Goal: Check status: Check status

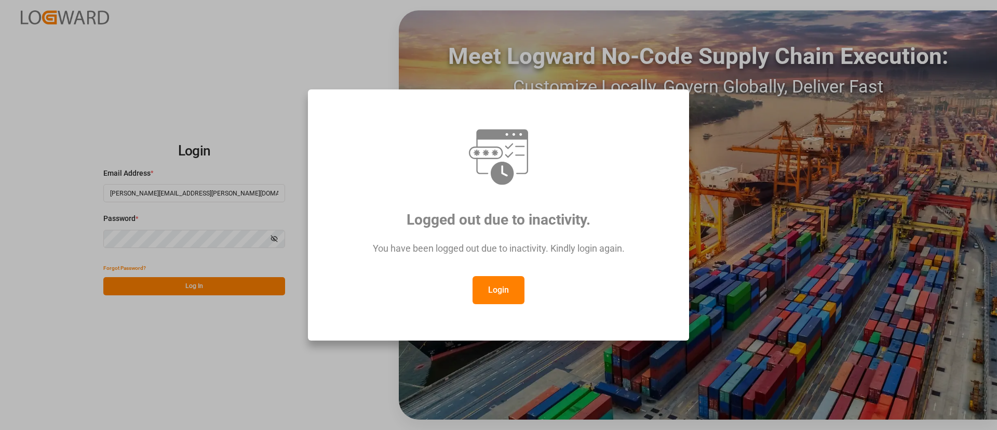
drag, startPoint x: 506, startPoint y: 290, endPoint x: 516, endPoint y: 265, distance: 26.6
click at [508, 278] on button "Login" at bounding box center [499, 290] width 52 height 28
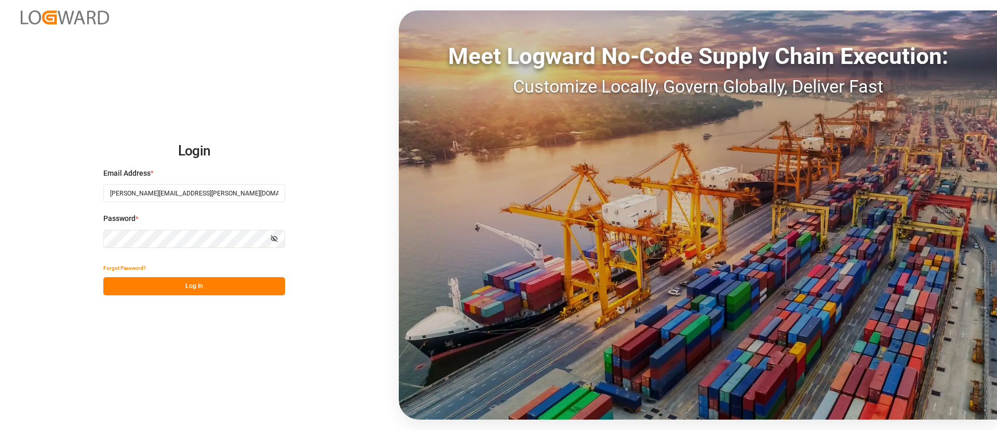
click at [179, 283] on button "Log In" at bounding box center [194, 286] width 182 height 18
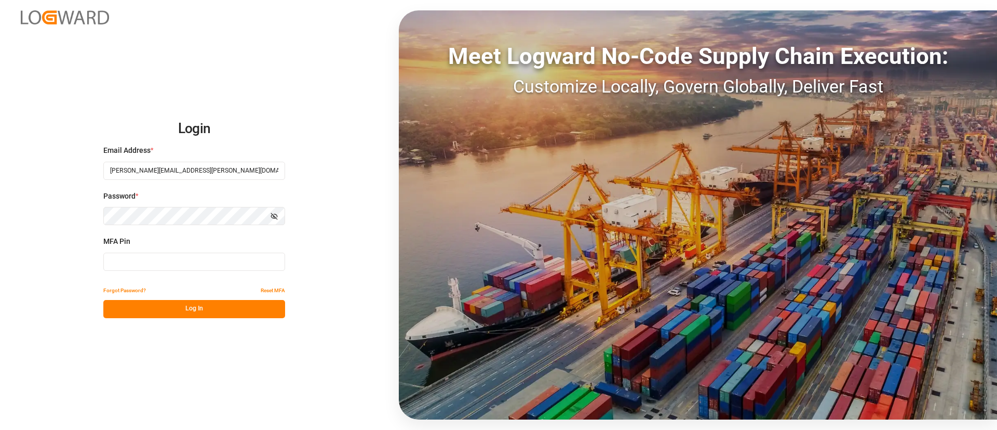
click at [180, 261] on input at bounding box center [194, 261] width 182 height 18
type input "166789"
click at [211, 304] on button "Log In" at bounding box center [194, 309] width 182 height 18
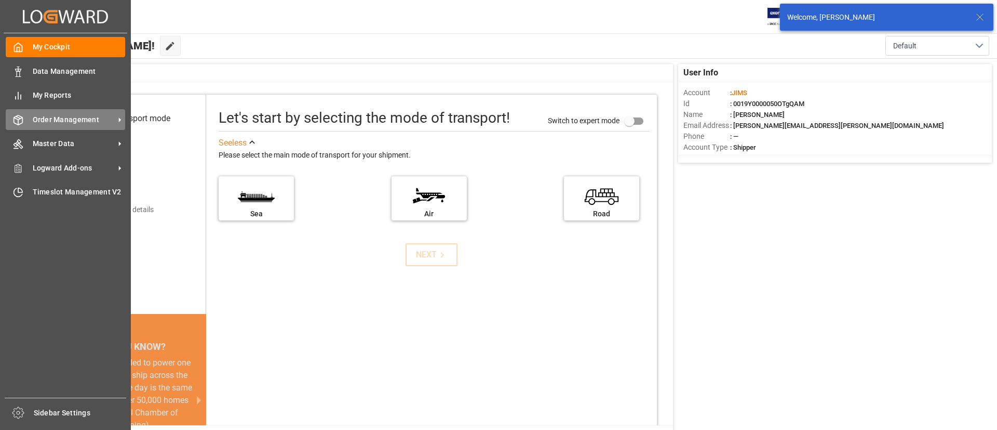
click at [45, 120] on span "Order Management" at bounding box center [74, 119] width 82 height 11
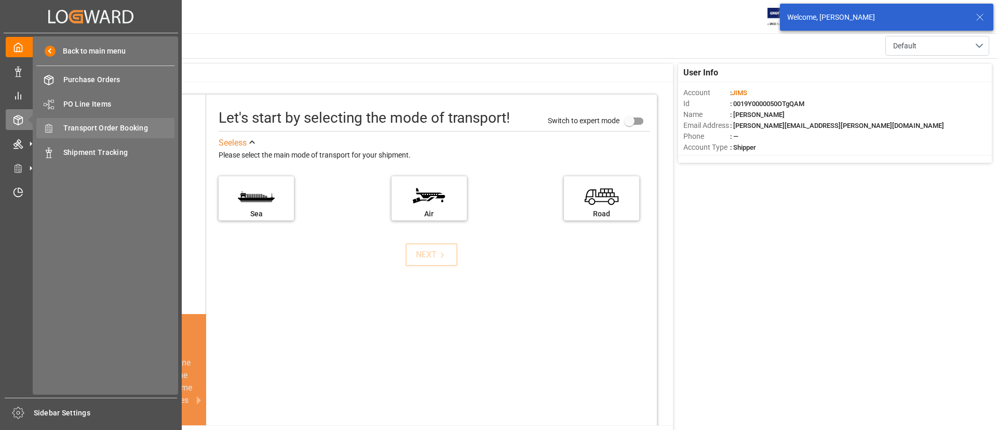
click at [107, 127] on span "Transport Order Booking" at bounding box center [119, 128] width 112 height 11
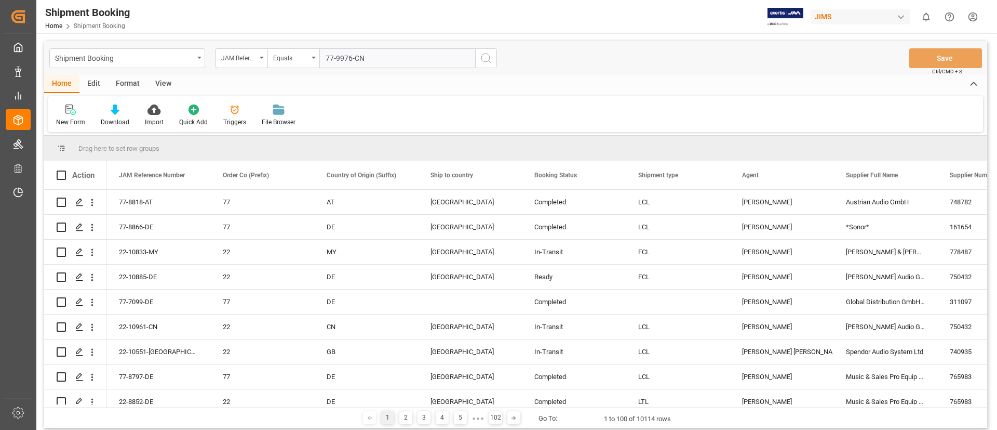
type input "77-9976-CN"
click at [483, 62] on icon "search button" at bounding box center [486, 58] width 12 height 12
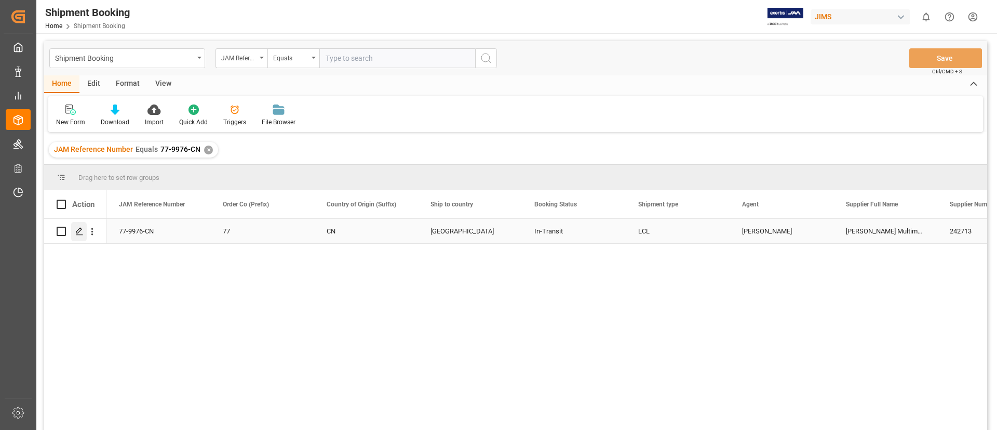
click at [78, 230] on polygon "Press SPACE to select this row." at bounding box center [78, 230] width 5 height 5
